Goal: Learn about a topic: Learn about a topic

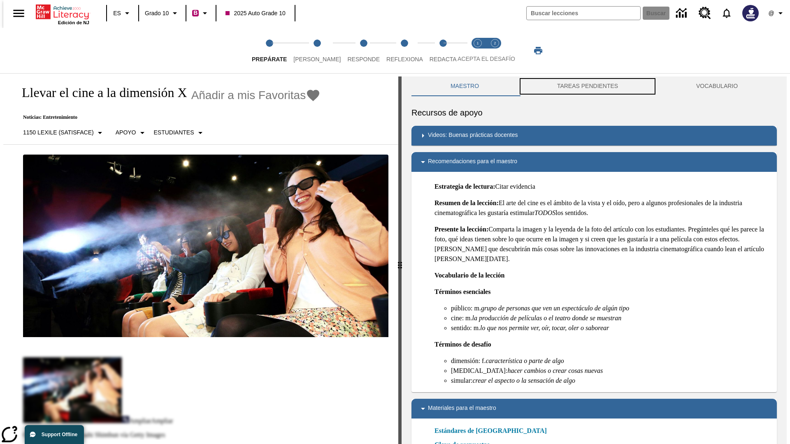
click at [588, 86] on button "TAREAS PENDIENTES" at bounding box center [587, 87] width 139 height 20
